Goal: Task Accomplishment & Management: Manage account settings

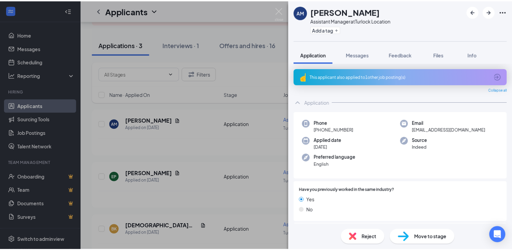
scroll to position [326, 0]
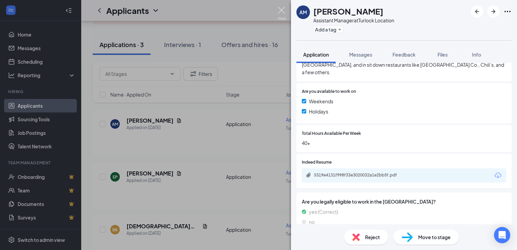
click at [284, 12] on img at bounding box center [282, 13] width 8 height 13
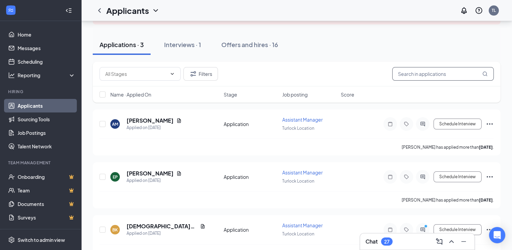
click at [417, 75] on input "text" at bounding box center [443, 74] width 102 height 14
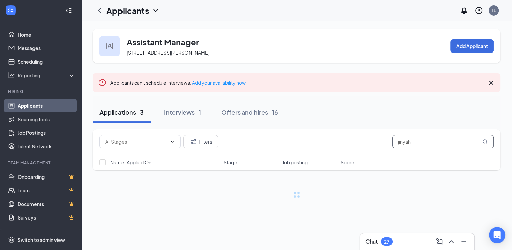
type input "jinyah"
click at [269, 109] on div "Offers and hires · 1 / 16" at bounding box center [272, 112] width 64 height 8
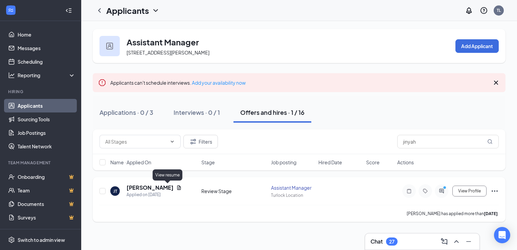
click at [177, 188] on icon "Document" at bounding box center [179, 187] width 4 height 4
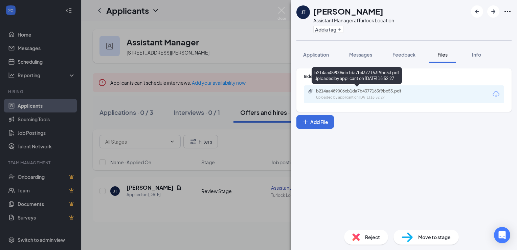
click at [411, 94] on div "b214aa489006cb1da7b4377163f9bc53.pdf Uploaded by applicant on [DATE] 18:52:27" at bounding box center [363, 94] width 110 height 12
